Goal: Transaction & Acquisition: Purchase product/service

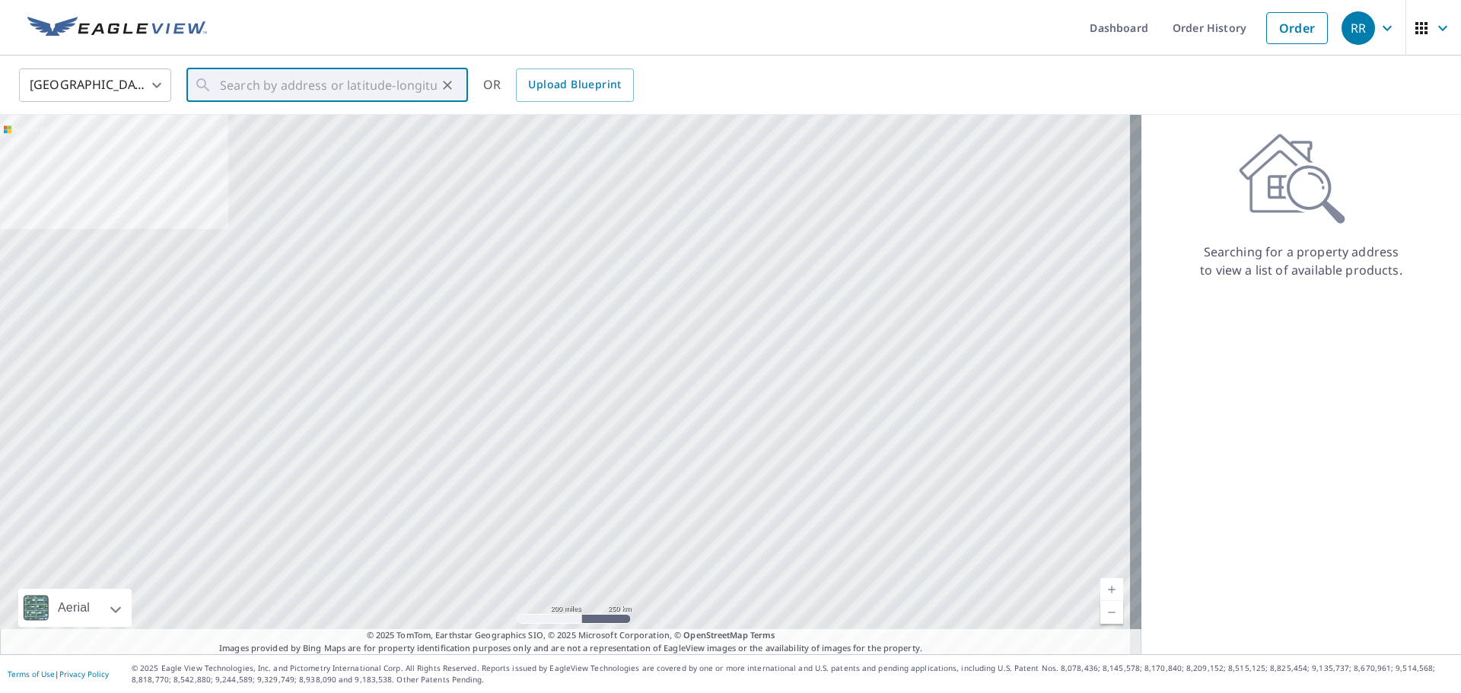
click at [232, 89] on input "text" at bounding box center [328, 85] width 217 height 43
click at [249, 121] on span "[STREET_ADDRESS]" at bounding box center [336, 129] width 239 height 18
type input "[STREET_ADDRESS]"
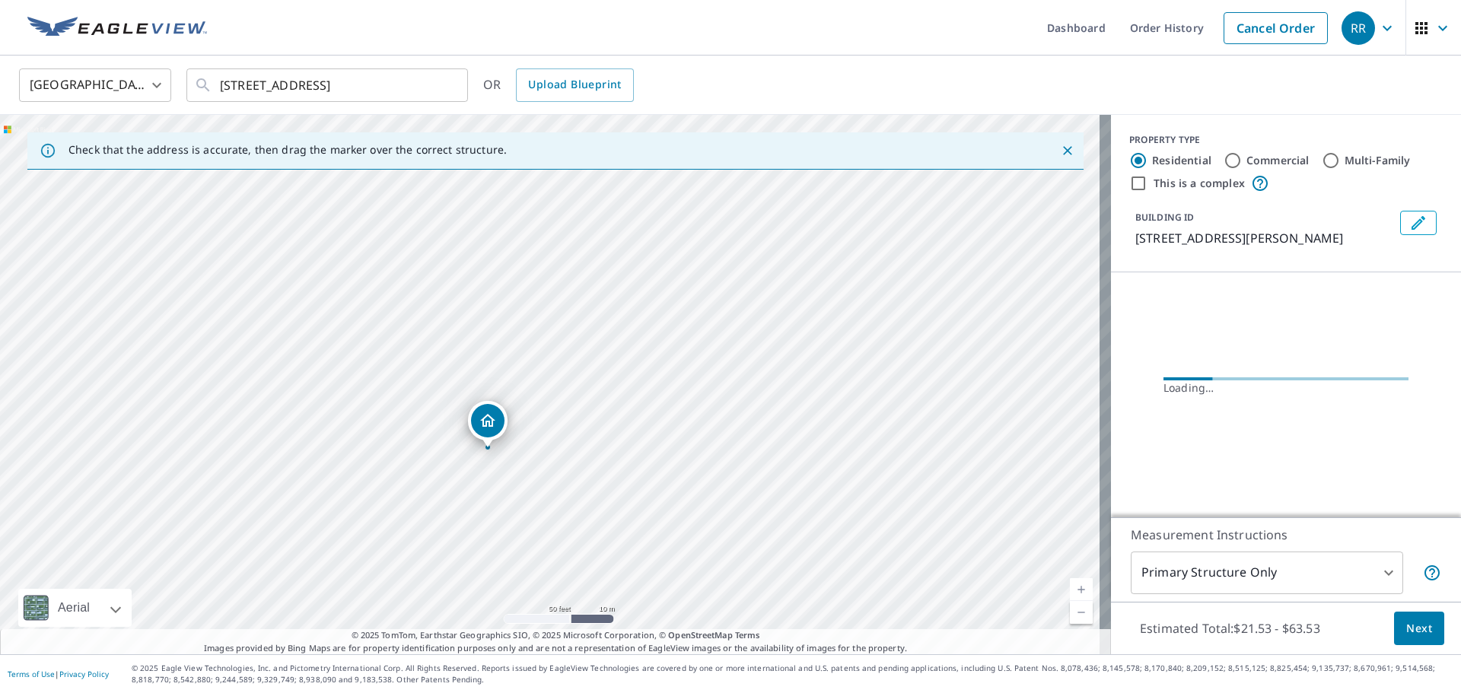
drag, startPoint x: 493, startPoint y: 403, endPoint x: 530, endPoint y: 621, distance: 220.8
click at [530, 621] on div "[STREET_ADDRESS]" at bounding box center [555, 384] width 1111 height 539
drag, startPoint x: 482, startPoint y: 498, endPoint x: 499, endPoint y: 454, distance: 47.5
click at [499, 454] on div "[STREET_ADDRESS]" at bounding box center [555, 384] width 1111 height 539
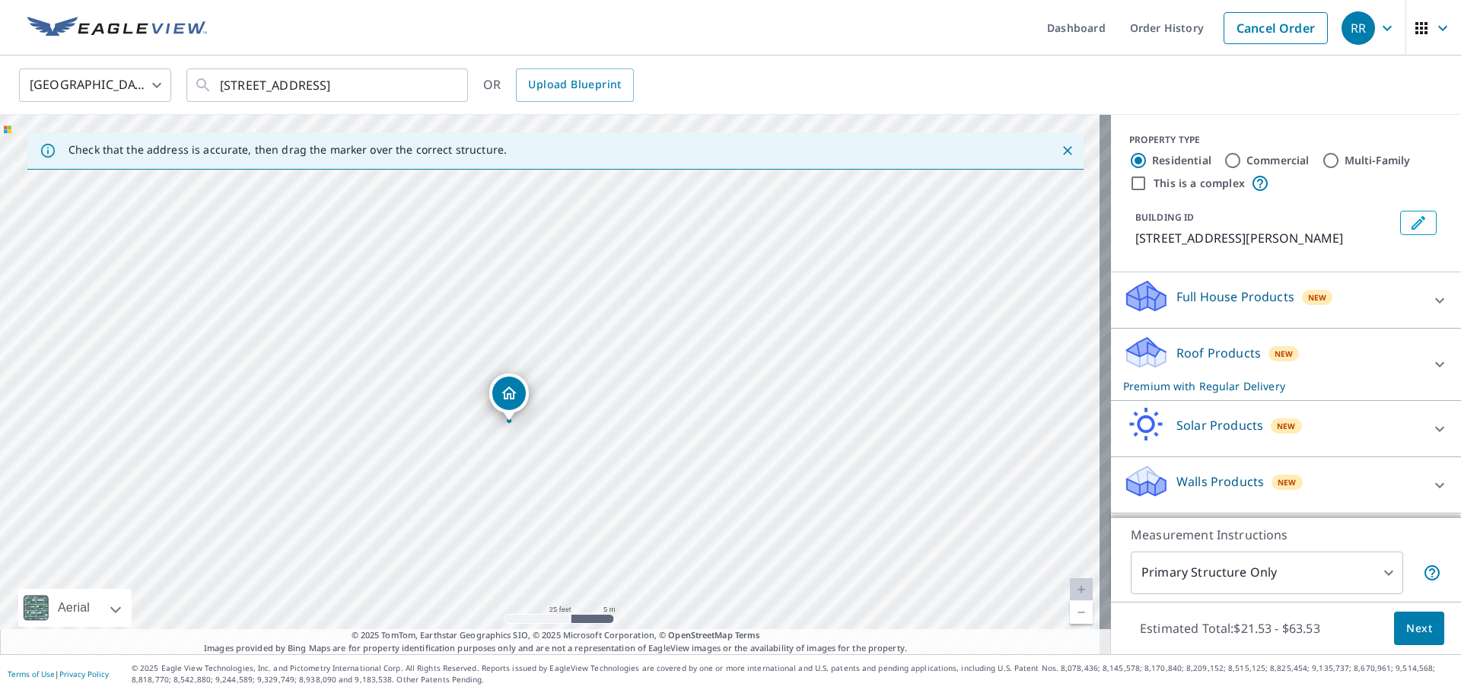
drag, startPoint x: 494, startPoint y: 404, endPoint x: 453, endPoint y: 443, distance: 56.5
click at [453, 443] on div "[STREET_ADDRESS]" at bounding box center [555, 384] width 1111 height 539
drag, startPoint x: 504, startPoint y: 395, endPoint x: 491, endPoint y: 405, distance: 16.3
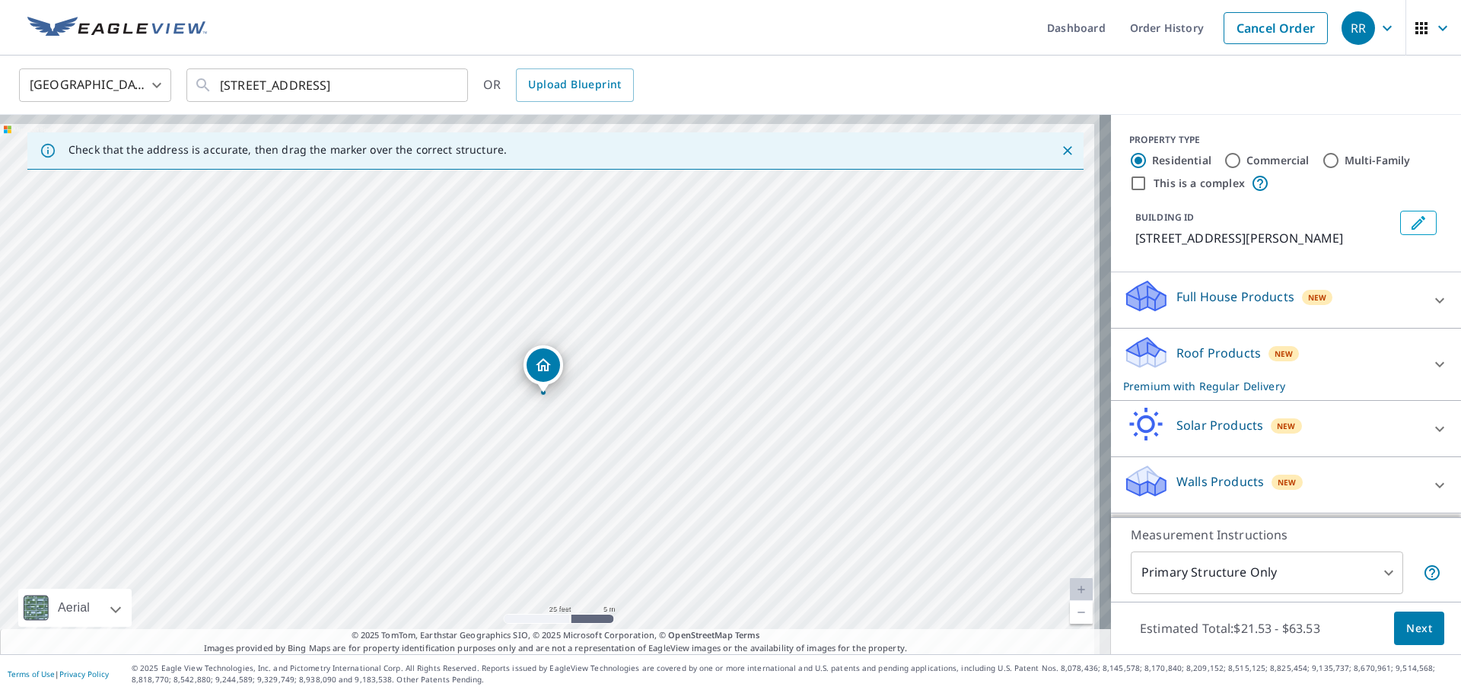
drag, startPoint x: 680, startPoint y: 394, endPoint x: 673, endPoint y: 405, distance: 12.7
click at [673, 405] on div "[STREET_ADDRESS]" at bounding box center [555, 384] width 1111 height 539
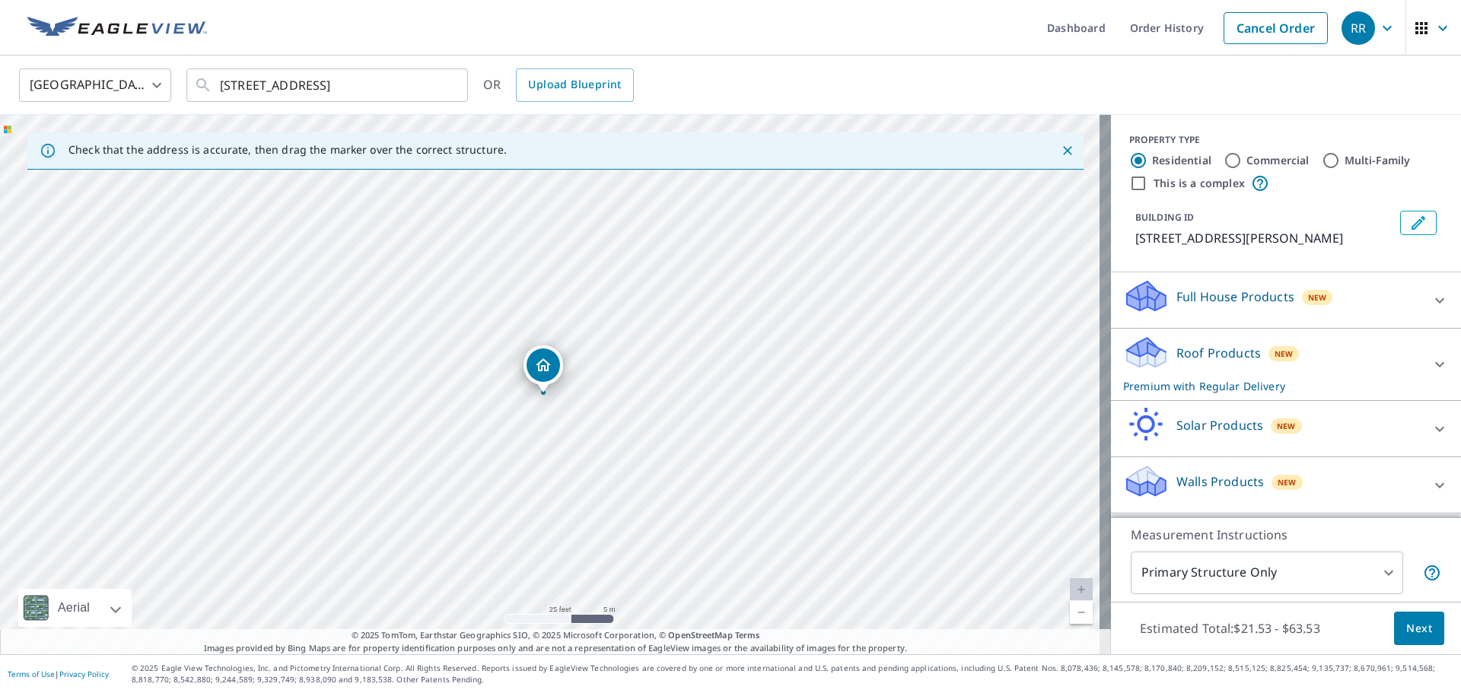
click at [1315, 560] on body "RR RR Dashboard Order History Cancel Order RR Canada [GEOGRAPHIC_DATA] ​ [STREE…" at bounding box center [730, 346] width 1461 height 693
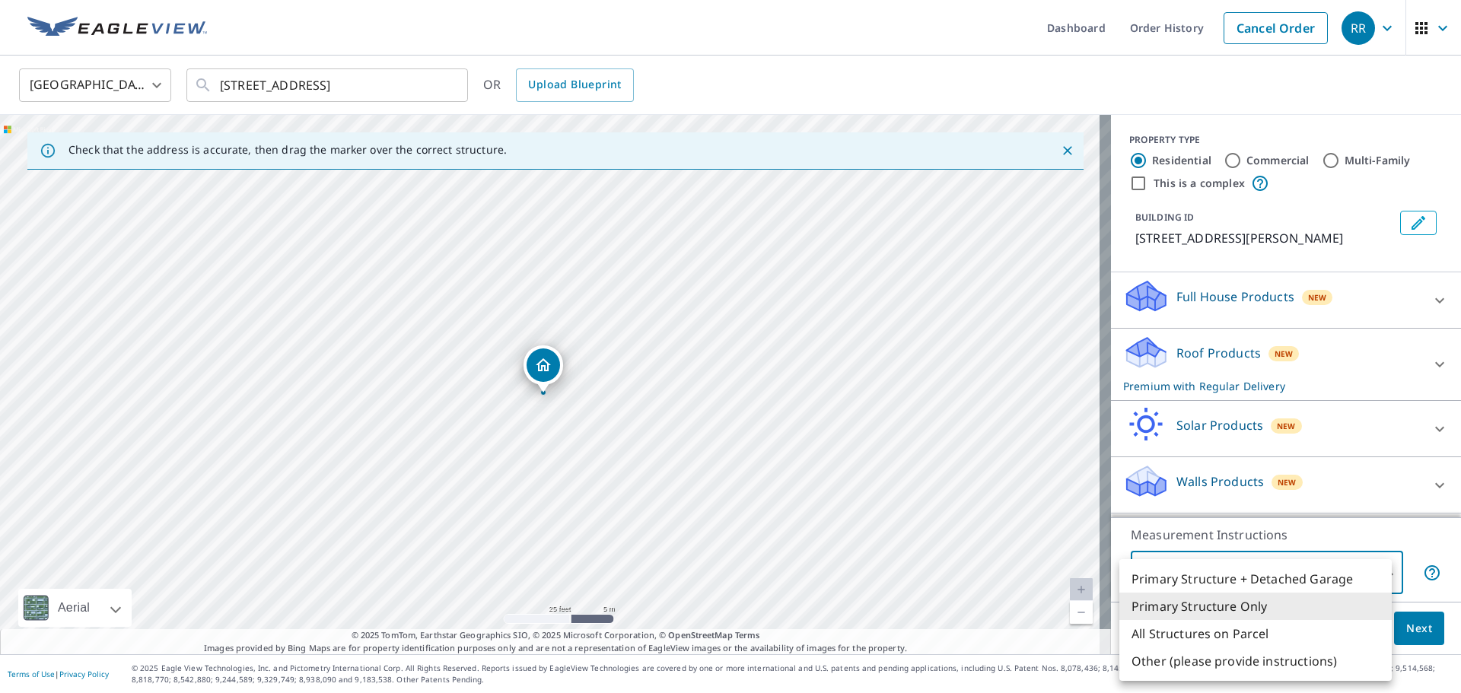
click at [1156, 631] on li "All Structures on Parcel" at bounding box center [1255, 633] width 272 height 27
type input "3"
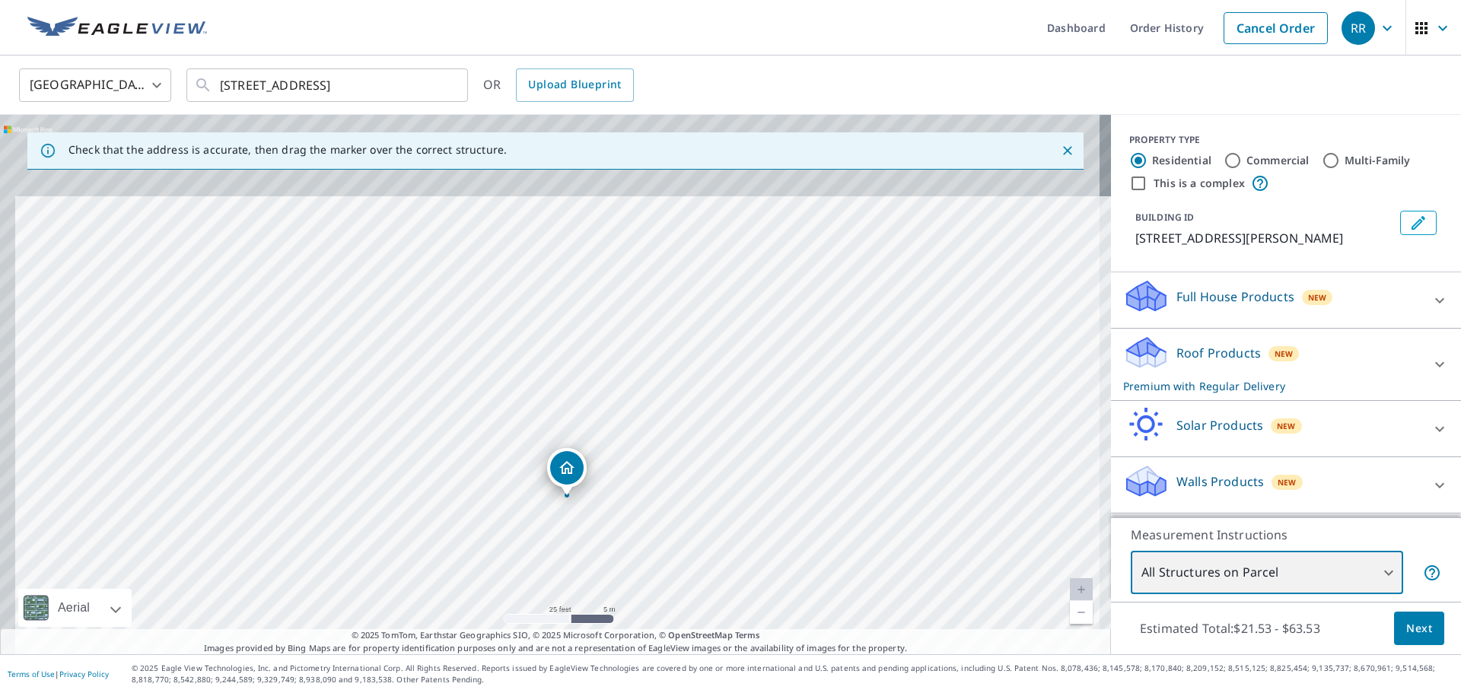
drag, startPoint x: 619, startPoint y: 450, endPoint x: 637, endPoint y: 568, distance: 118.5
click at [637, 568] on div "[STREET_ADDRESS]" at bounding box center [555, 384] width 1111 height 539
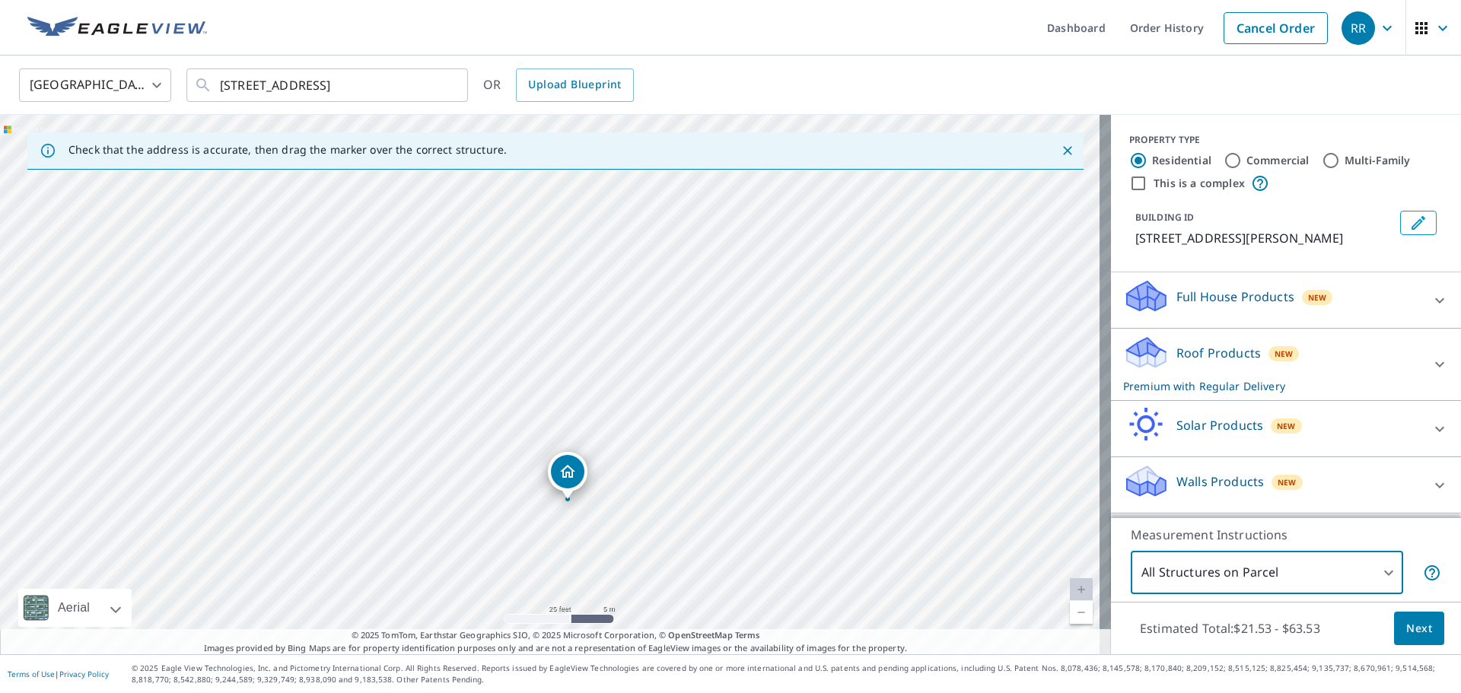
click at [1388, 605] on div "Estimated Total: $21.53 - $63.53 Next" at bounding box center [1286, 628] width 350 height 53
click at [1406, 623] on span "Next" at bounding box center [1419, 628] width 26 height 19
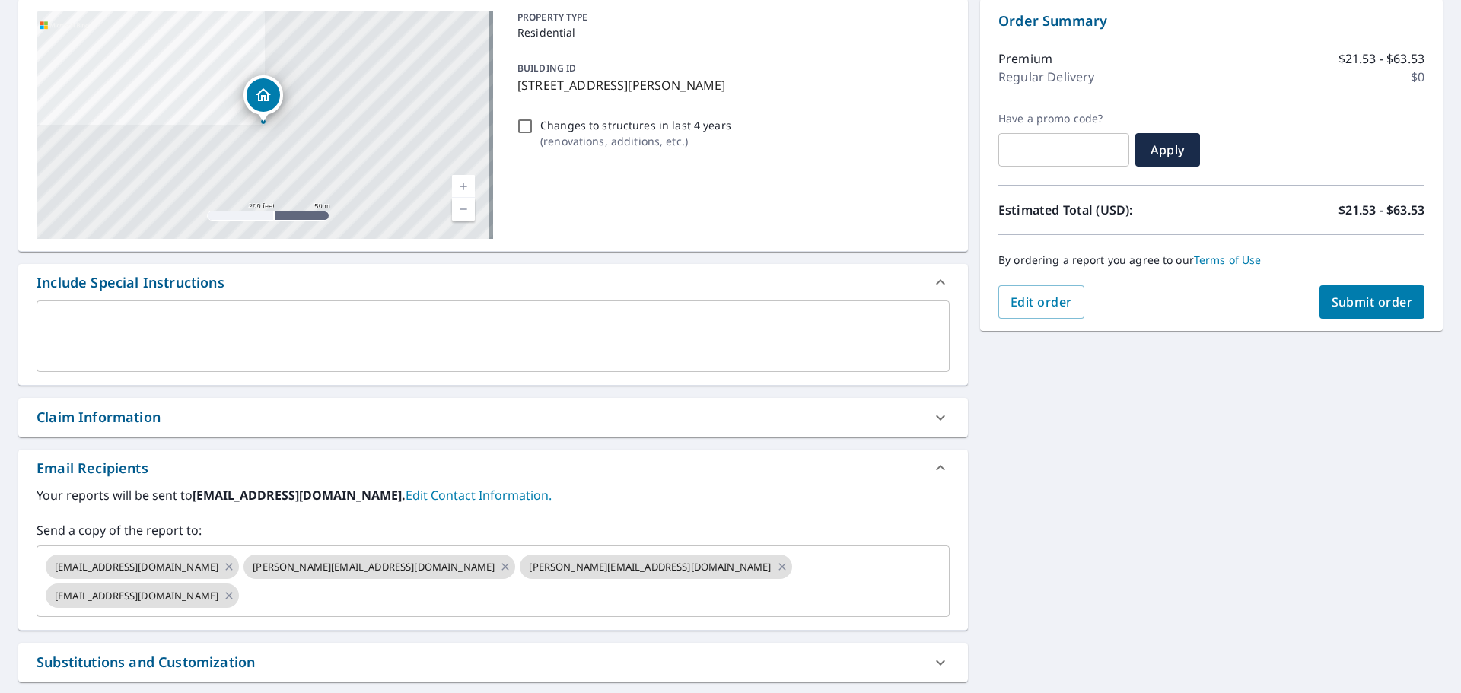
scroll to position [247, 0]
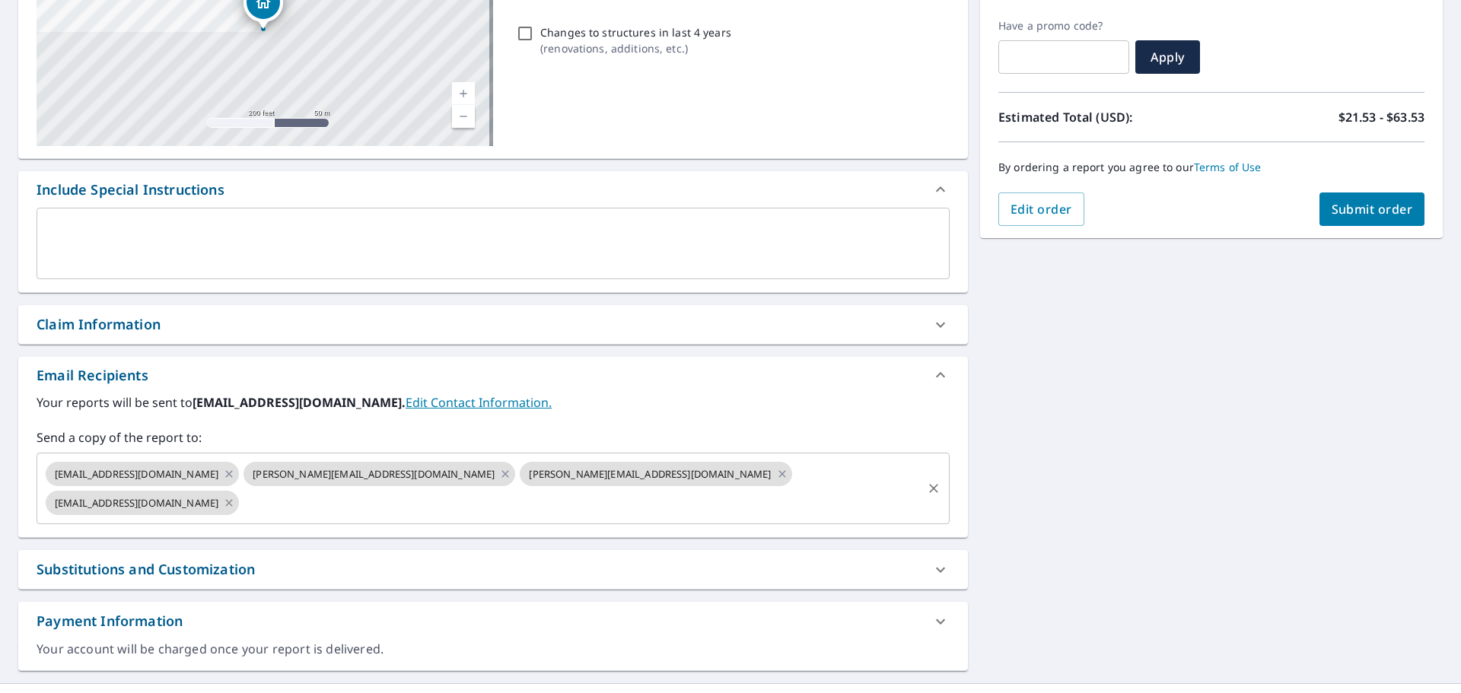
click at [235, 495] on icon at bounding box center [229, 503] width 12 height 17
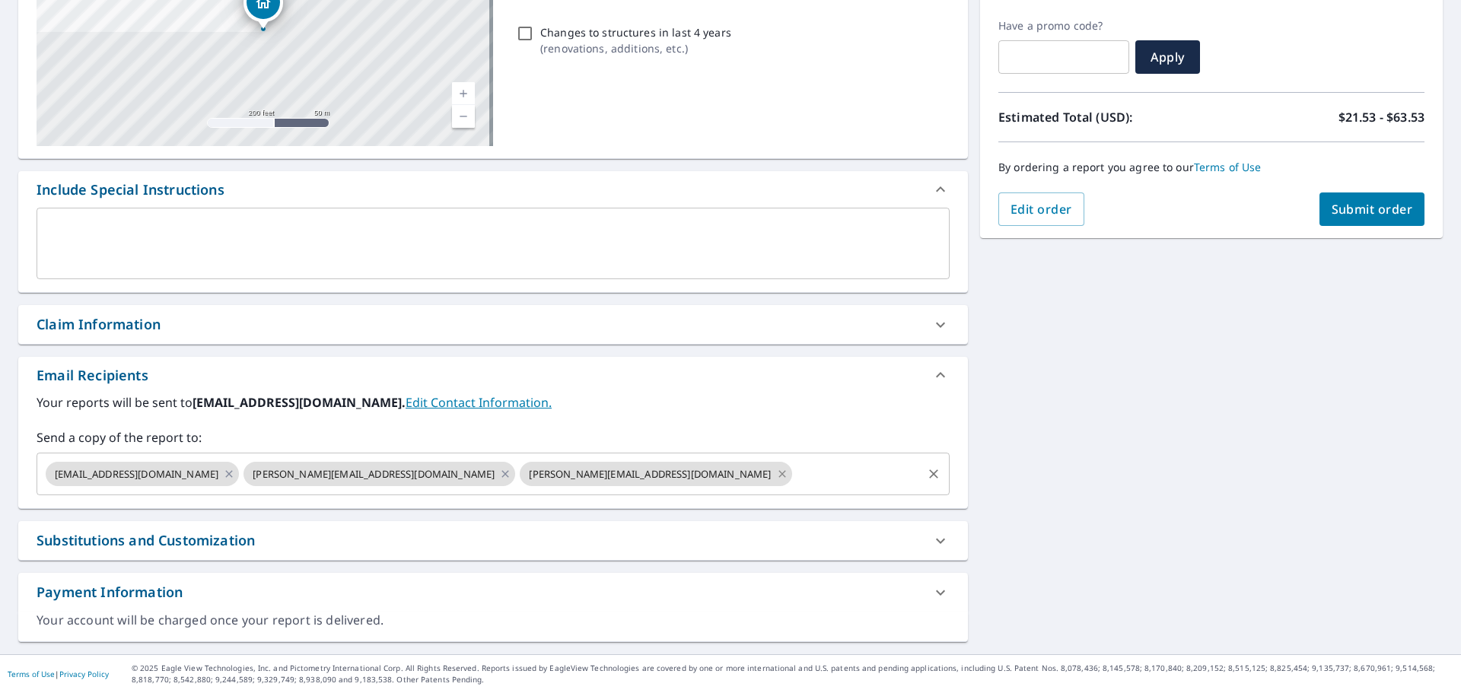
click at [776, 474] on icon at bounding box center [782, 474] width 12 height 17
click at [1360, 222] on button "Submit order" at bounding box center [1372, 208] width 106 height 33
checkbox input "true"
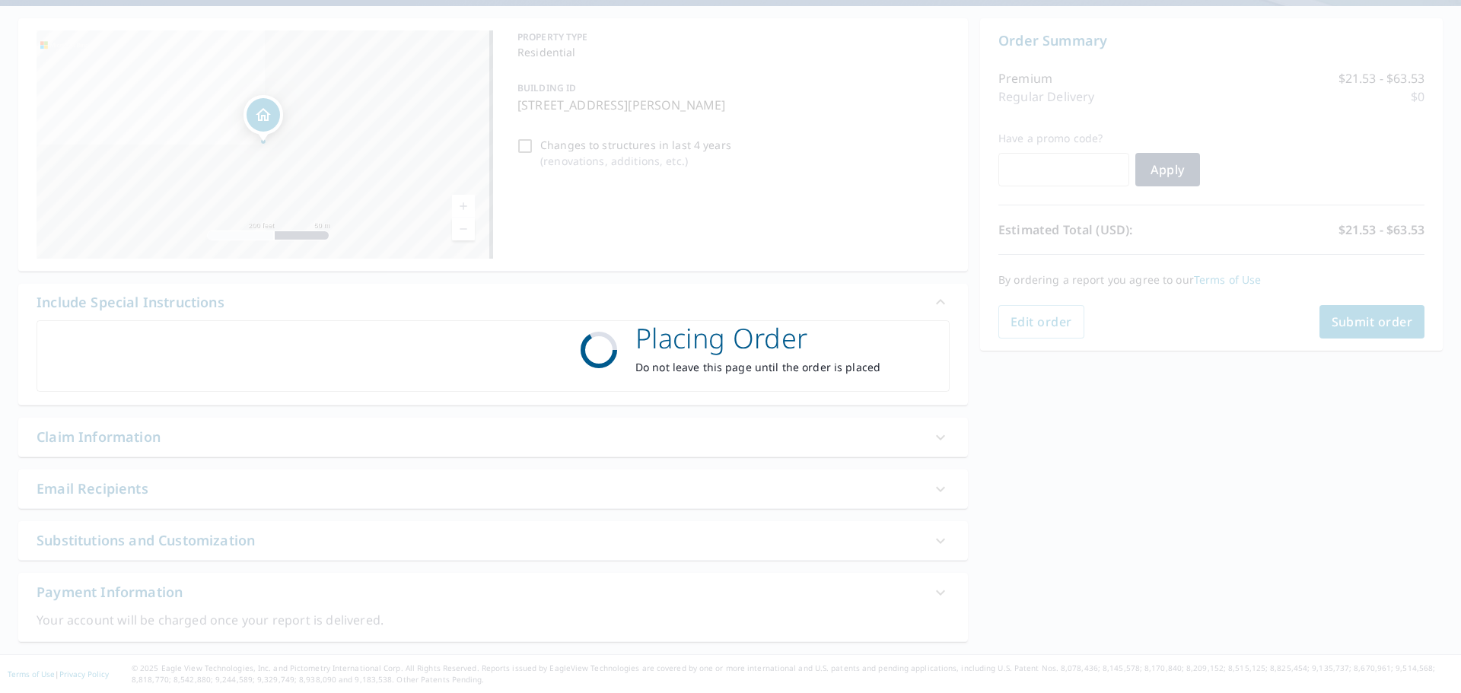
scroll to position [135, 0]
